Goal: Task Accomplishment & Management: Use online tool/utility

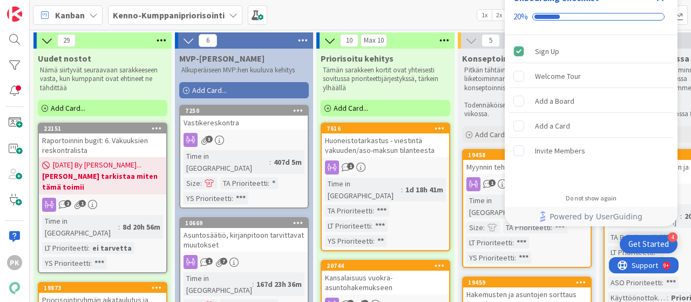
click at [636, 245] on div "Get Started" at bounding box center [649, 244] width 41 height 11
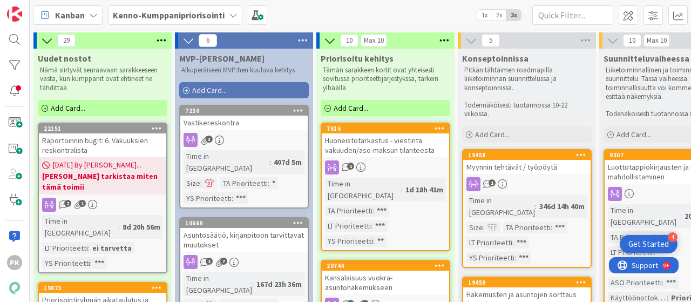
click at [543, 11] on input "text" at bounding box center [572, 14] width 81 height 19
paste input "• 15230"
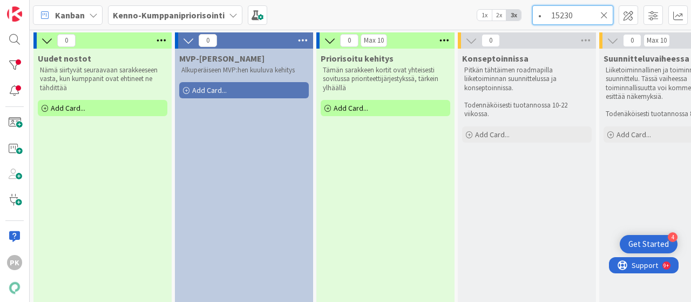
click at [552, 14] on input "• 15230" at bounding box center [572, 14] width 81 height 19
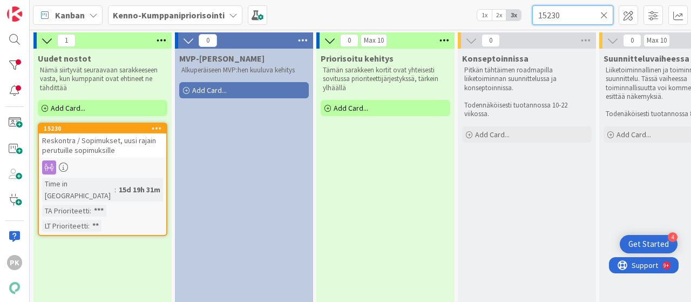
click at [552, 14] on input "15230" at bounding box center [572, 14] width 81 height 19
type input "15230"
click at [139, 149] on div "Reskontra / Sopimukset, uusi rajain perutuille sopimuksille" at bounding box center [102, 145] width 127 height 24
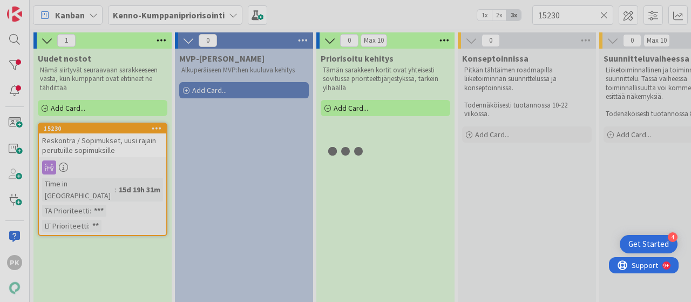
click at [139, 149] on div "1 Uudet nostot Nämä siirtyvät seuraavaan sarakkeeseen vasta, kun kumppanit ovat…" at bounding box center [361, 166] width 662 height 272
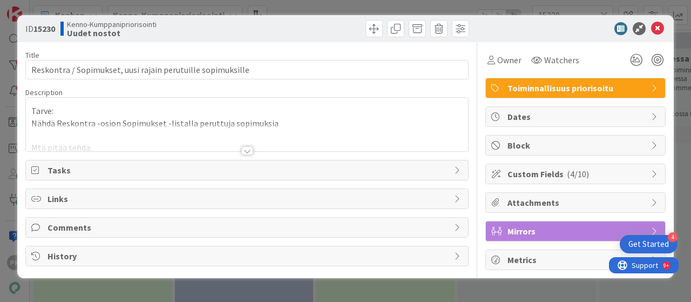
click at [246, 151] on div at bounding box center [247, 150] width 12 height 9
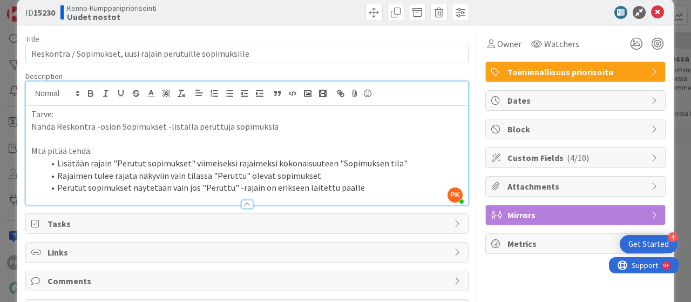
scroll to position [55, 0]
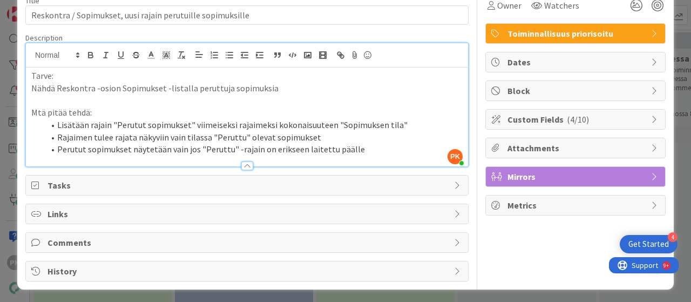
click at [115, 238] on span "Comments" at bounding box center [248, 242] width 401 height 13
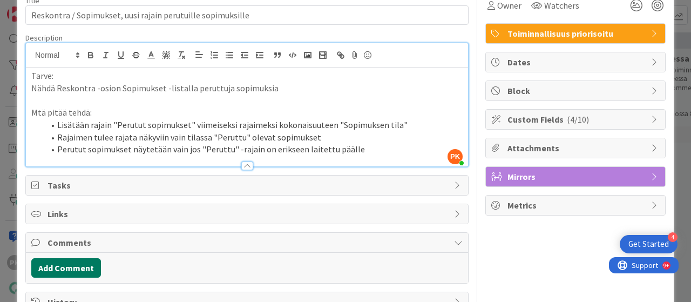
click at [75, 265] on button "Add Comment" at bounding box center [66, 267] width 70 height 19
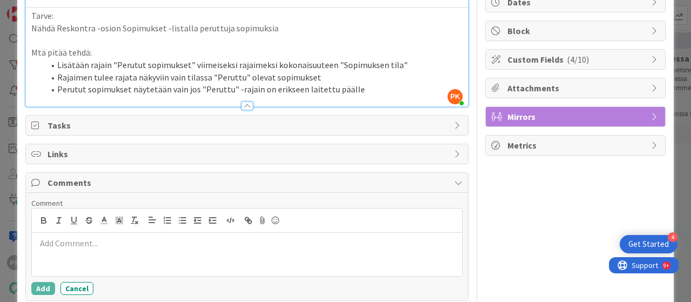
scroll to position [120, 0]
